Goal: Information Seeking & Learning: Learn about a topic

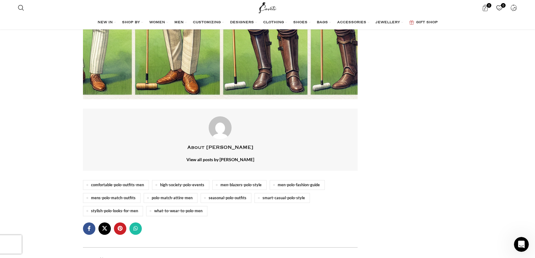
scroll to position [1192, 0]
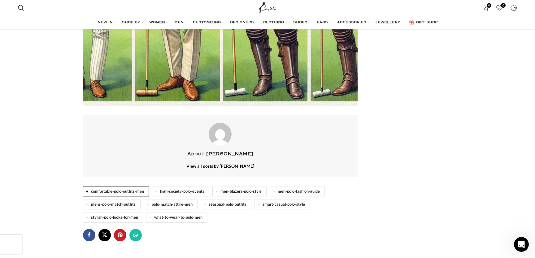
click at [111, 187] on link "comfortable-polo-outfits-men" at bounding box center [116, 192] width 66 height 10
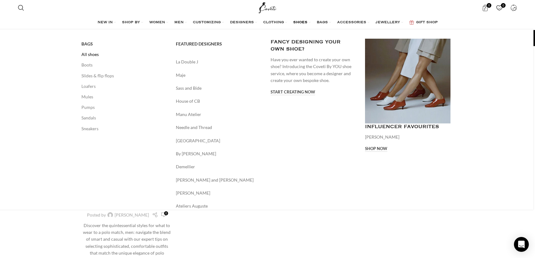
click at [92, 54] on link "All shoes" at bounding box center [123, 54] width 85 height 11
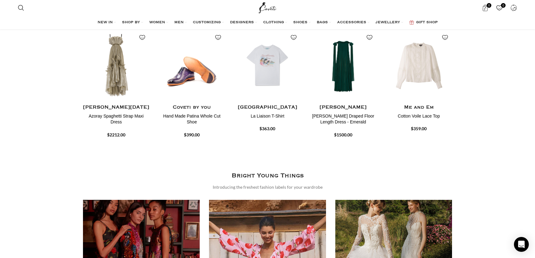
scroll to position [563, 0]
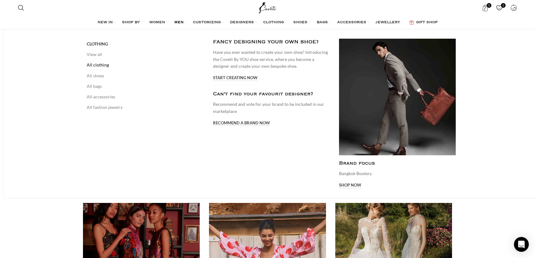
click at [91, 65] on link "All clothing" at bounding box center [145, 65] width 117 height 11
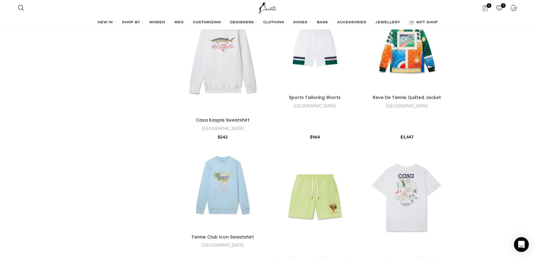
scroll to position [1618, 0]
